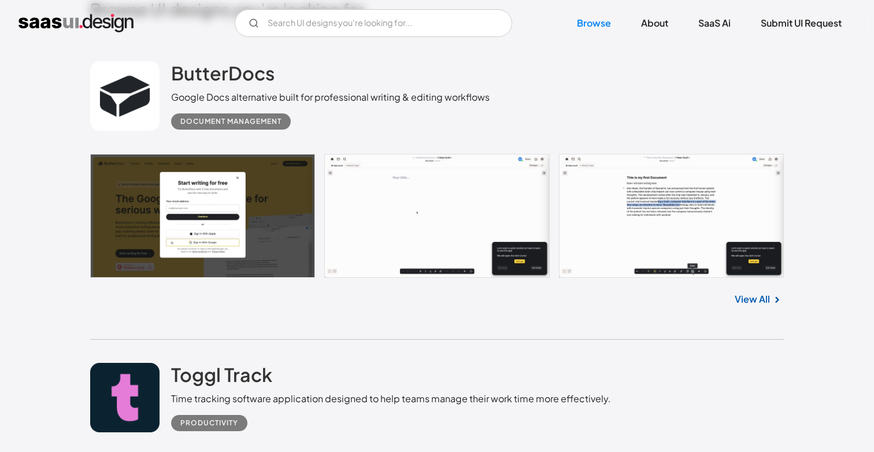
scroll to position [317, 0]
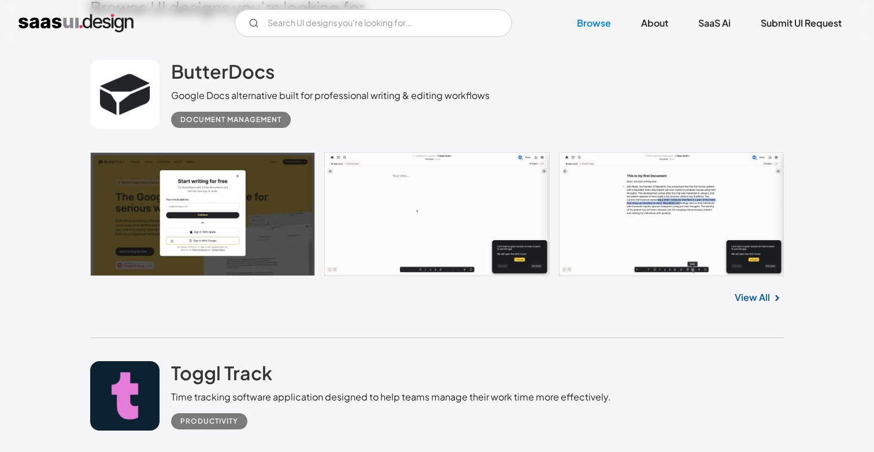
click at [245, 219] on link at bounding box center [437, 214] width 694 height 124
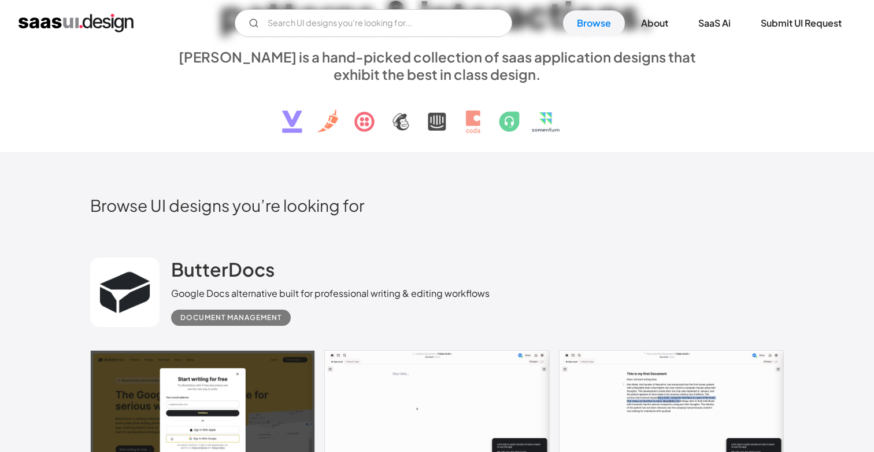
scroll to position [0, 0]
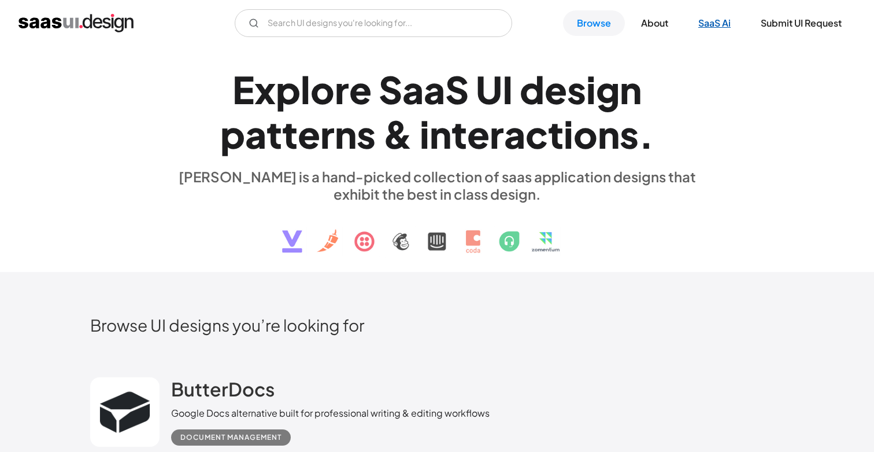
click at [718, 22] on link "SaaS Ai" at bounding box center [715, 22] width 60 height 25
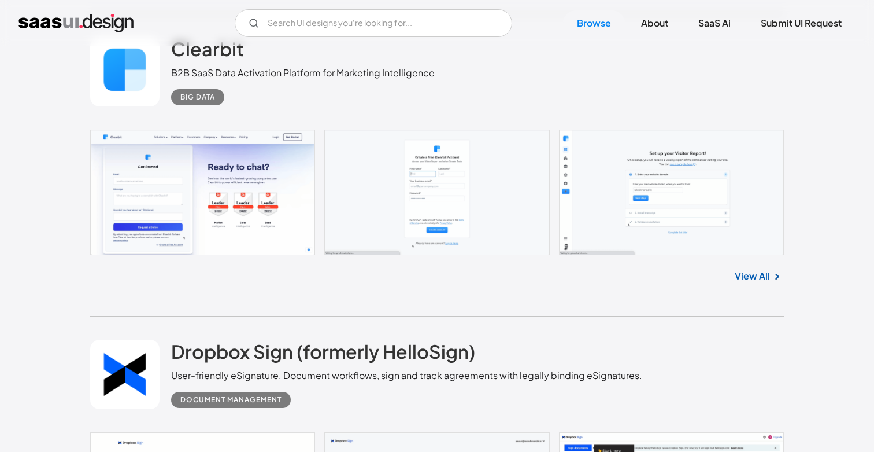
scroll to position [7976, 0]
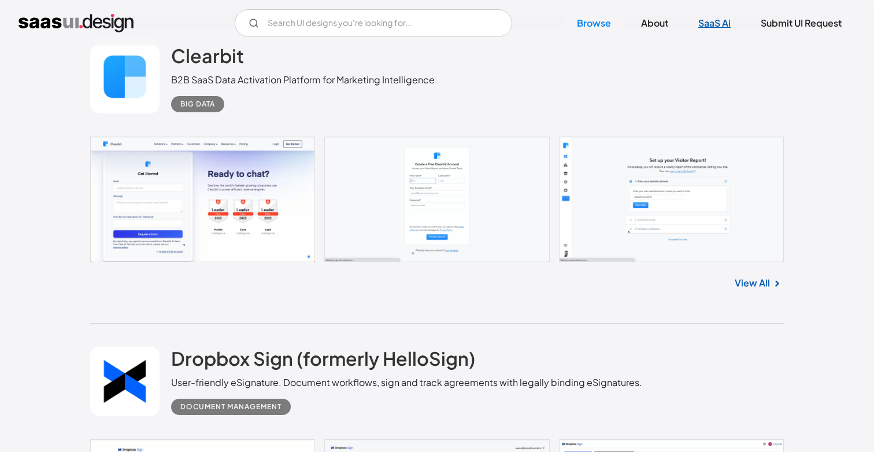
click at [723, 28] on link "SaaS Ai" at bounding box center [715, 22] width 60 height 25
click at [714, 23] on link "SaaS Ai" at bounding box center [715, 22] width 60 height 25
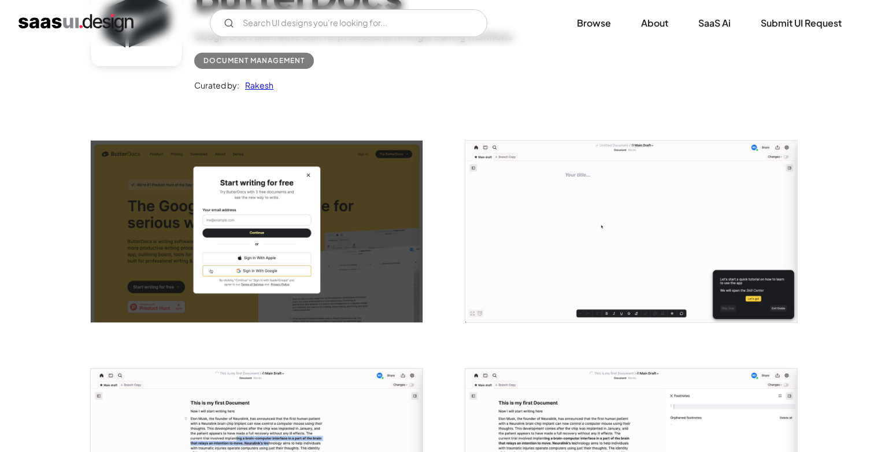
scroll to position [73, 0]
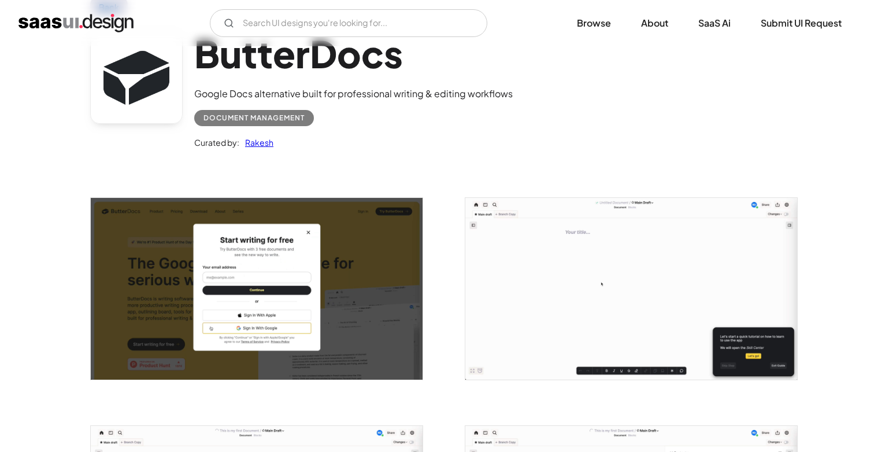
click at [578, 263] on img "open lightbox" at bounding box center [631, 289] width 332 height 182
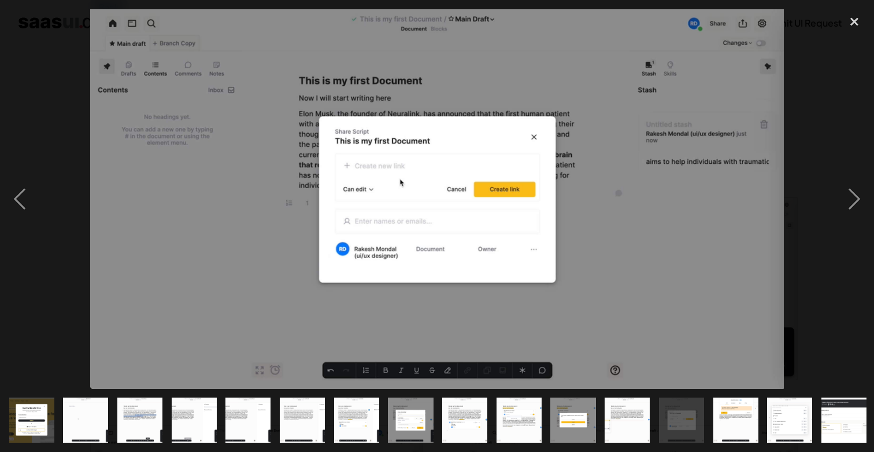
click at [776, 77] on img at bounding box center [437, 198] width 694 height 379
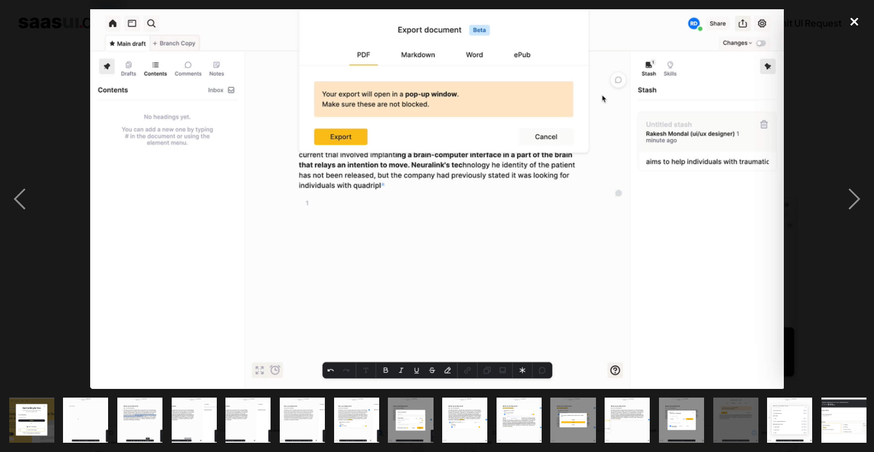
click at [858, 25] on div "close lightbox" at bounding box center [854, 21] width 39 height 25
